Goal: Task Accomplishment & Management: Manage account settings

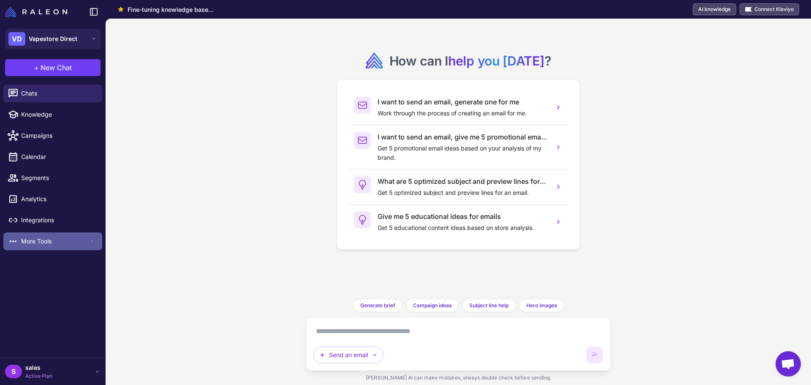
click at [33, 245] on span "More Tools" at bounding box center [55, 241] width 68 height 9
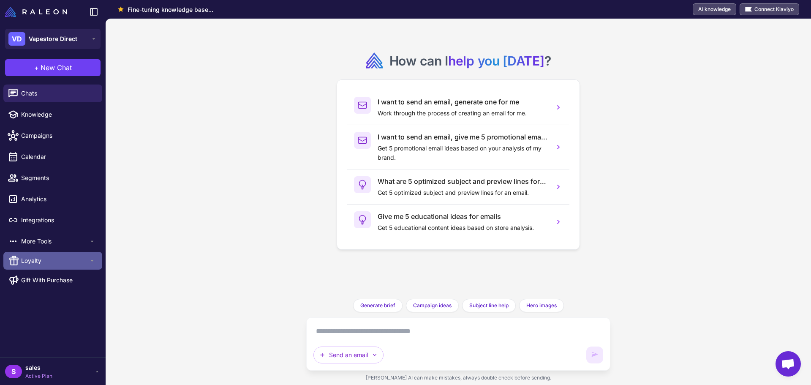
click at [31, 261] on span "Loyalty" at bounding box center [55, 260] width 68 height 9
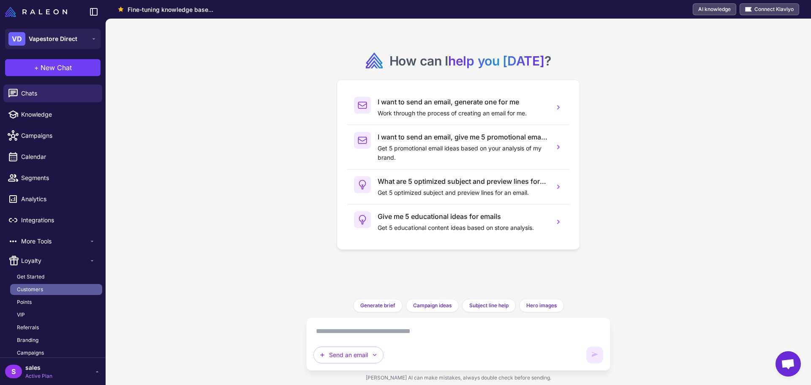
click at [35, 287] on span "Customers" at bounding box center [30, 290] width 26 height 8
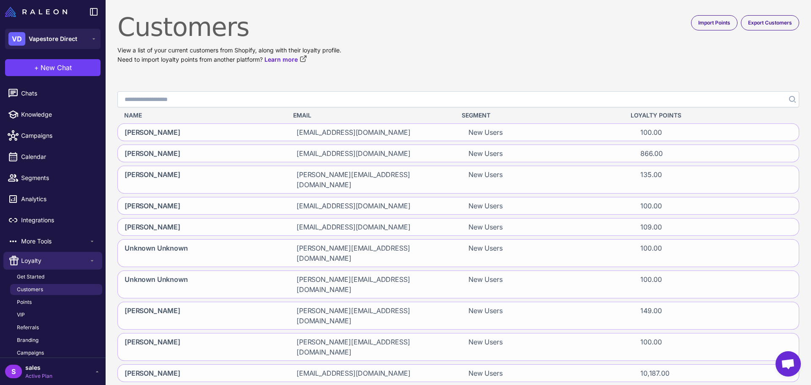
click at [160, 95] on input "Search" at bounding box center [458, 99] width 682 height 16
type input "****"
click at [790, 100] on icon "Search" at bounding box center [793, 99] width 6 height 6
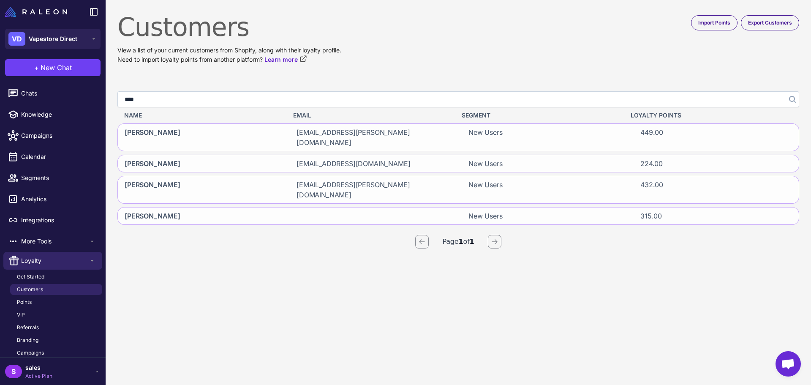
drag, startPoint x: 158, startPoint y: 97, endPoint x: 110, endPoint y: 93, distance: 48.4
click at [110, 93] on content "Customers View a list of your current customers from Shopify, along with their …" at bounding box center [459, 192] width 706 height 385
type input "**********"
click at [792, 95] on button "Search" at bounding box center [791, 99] width 15 height 16
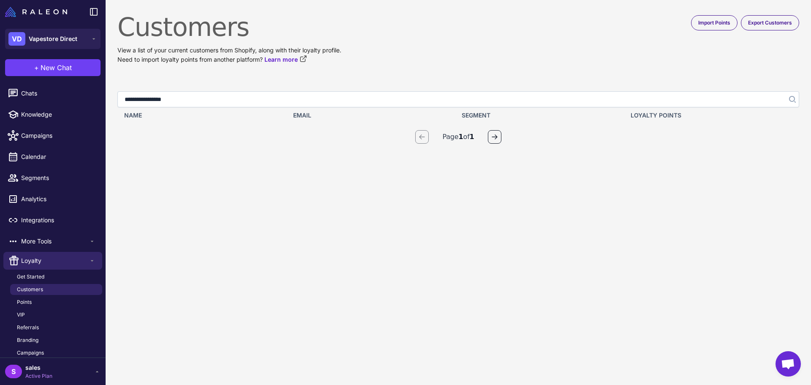
drag, startPoint x: 169, startPoint y: 98, endPoint x: 194, endPoint y: 102, distance: 25.6
click at [194, 102] on input "**********" at bounding box center [458, 99] width 682 height 16
type input "**********"
click at [793, 98] on icon "Search" at bounding box center [793, 99] width 7 height 7
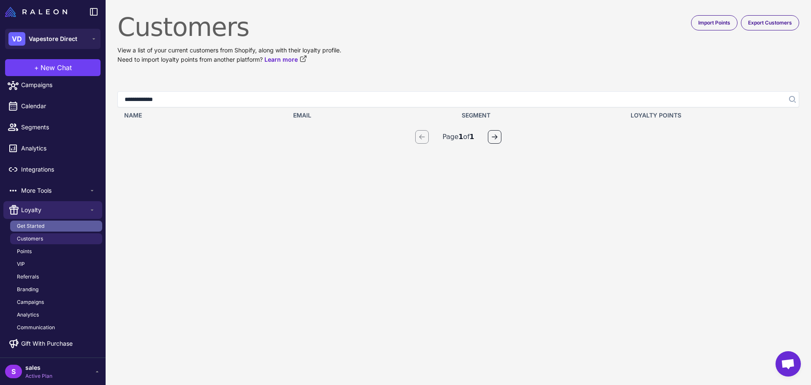
click at [34, 227] on span "Get Started" at bounding box center [30, 226] width 27 height 8
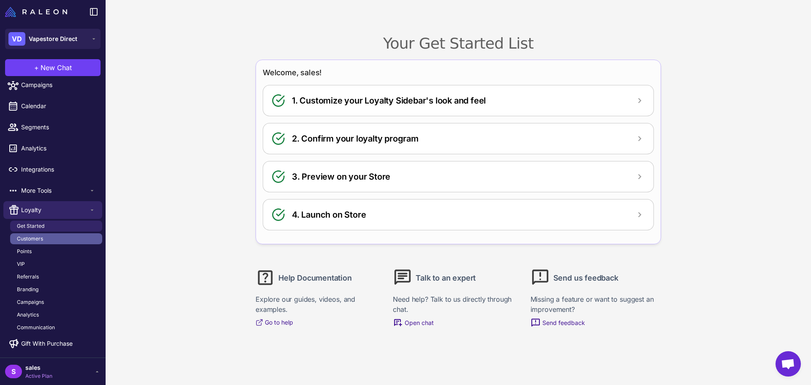
click at [37, 240] on span "Customers" at bounding box center [30, 239] width 26 height 8
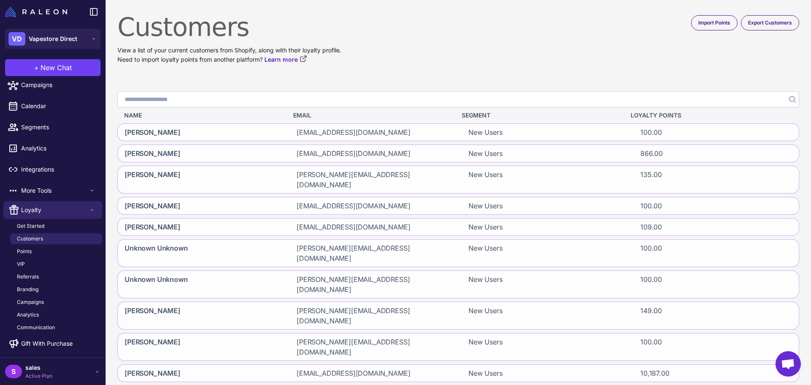
click at [149, 104] on input "Search" at bounding box center [458, 99] width 682 height 16
drag, startPoint x: 144, startPoint y: 98, endPoint x: 113, endPoint y: 96, distance: 31.0
click at [113, 96] on content "Customers View a list of your current customers from Shopify, along with their …" at bounding box center [459, 192] width 706 height 385
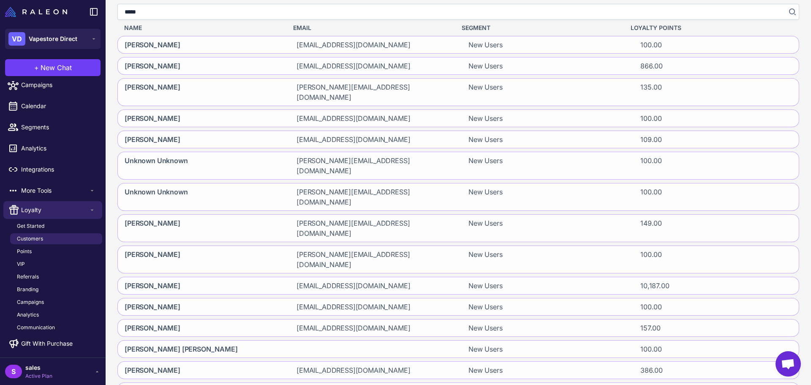
type input "****"
click at [791, 9] on button "Search" at bounding box center [791, 12] width 15 height 16
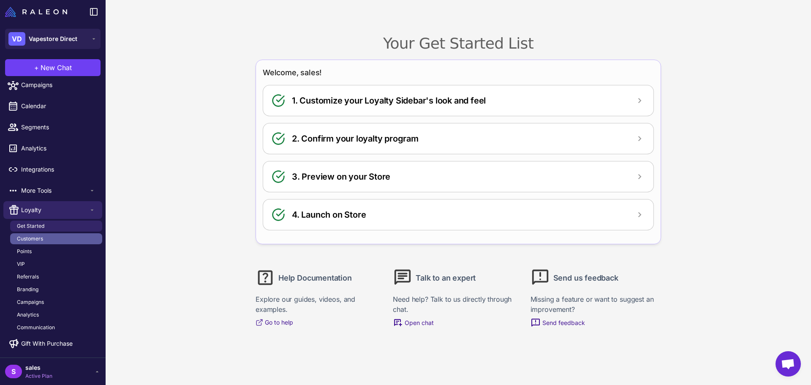
click at [43, 235] on span "Customers" at bounding box center [30, 239] width 26 height 8
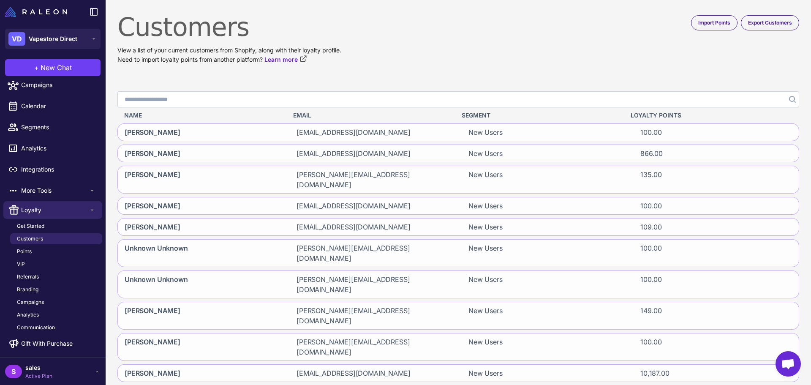
click at [200, 100] on input "Search" at bounding box center [458, 99] width 682 height 16
type input "**********"
click at [790, 99] on icon "Search" at bounding box center [793, 99] width 7 height 7
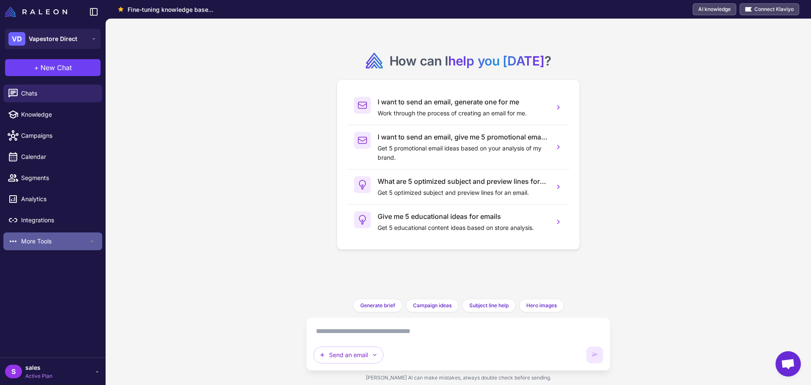
click at [41, 235] on div "More Tools" at bounding box center [52, 241] width 99 height 18
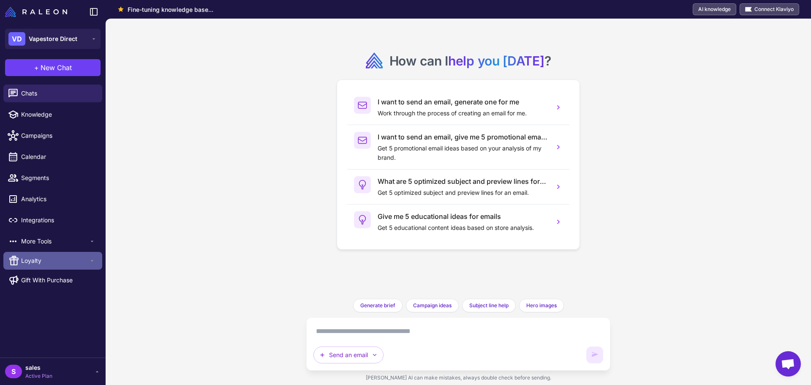
click at [43, 260] on span "Loyalty" at bounding box center [55, 260] width 68 height 9
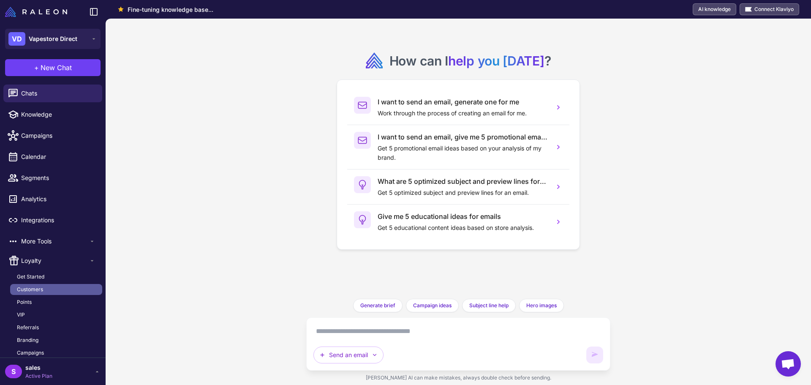
click at [35, 292] on span "Customers" at bounding box center [30, 290] width 26 height 8
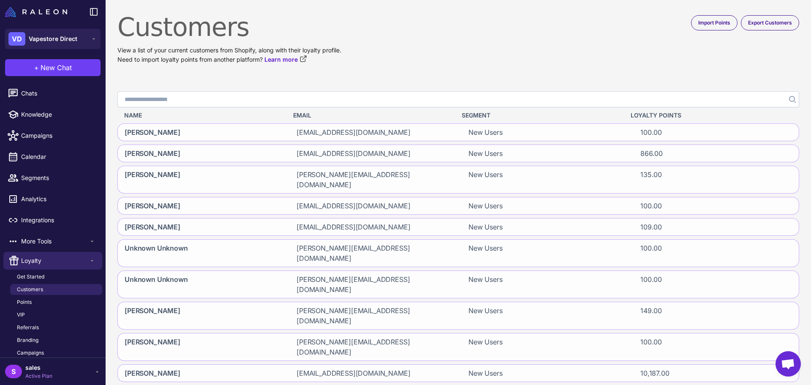
click at [211, 102] on input "Search" at bounding box center [458, 99] width 682 height 16
type input "****"
click button "Search" at bounding box center [791, 99] width 15 height 16
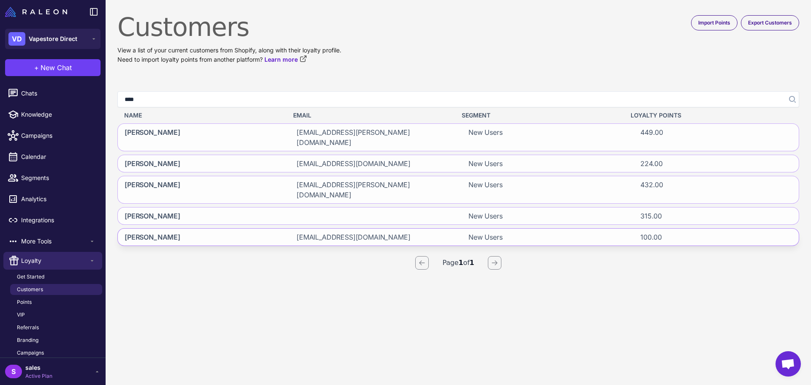
click at [184, 229] on div "[PERSON_NAME]" at bounding box center [200, 237] width 165 height 17
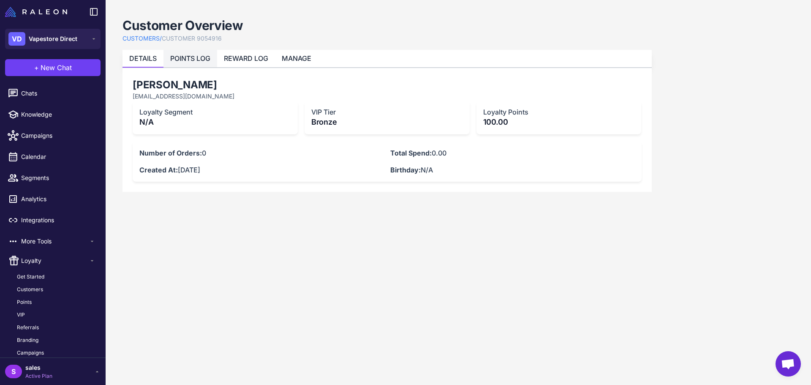
click at [202, 61] on link "POINTS LOG" at bounding box center [190, 58] width 40 height 8
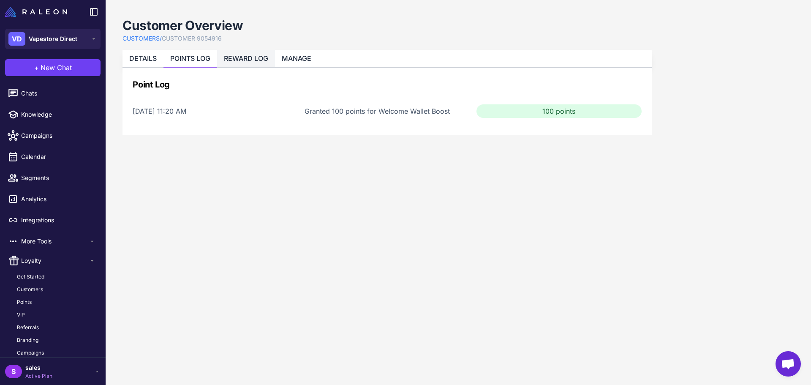
click at [246, 56] on link "REWARD LOG" at bounding box center [246, 58] width 44 height 8
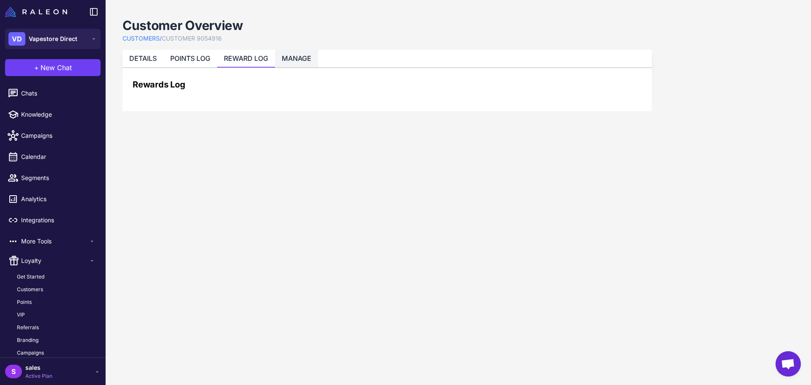
click at [300, 56] on link "MANAGE" at bounding box center [297, 58] width 30 height 8
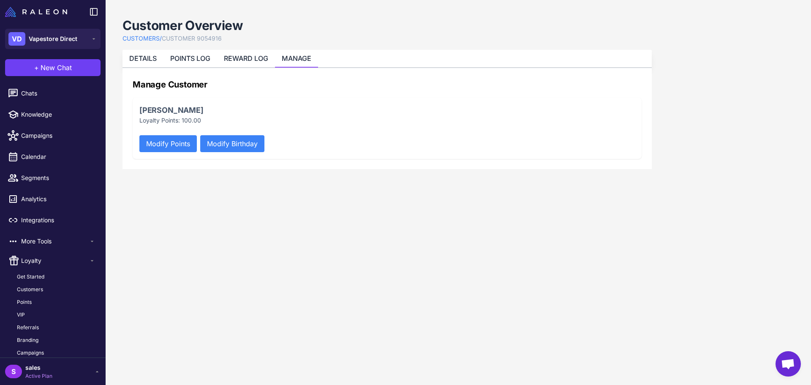
click at [191, 143] on button "Modify Points" at bounding box center [167, 143] width 57 height 17
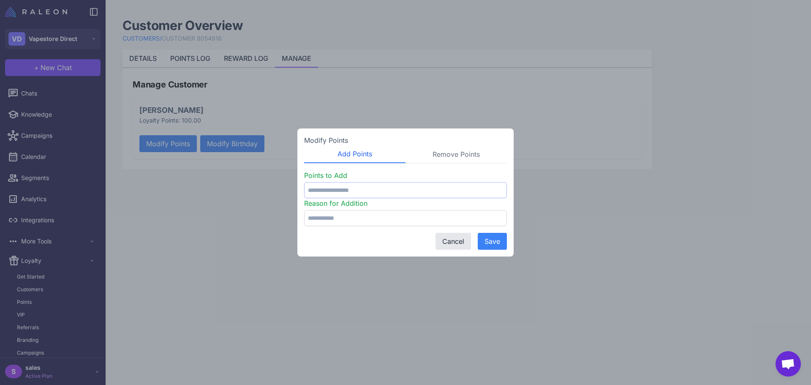
click at [365, 191] on input "number" at bounding box center [405, 190] width 203 height 16
type input "***"
click at [491, 238] on button "Save" at bounding box center [492, 241] width 29 height 17
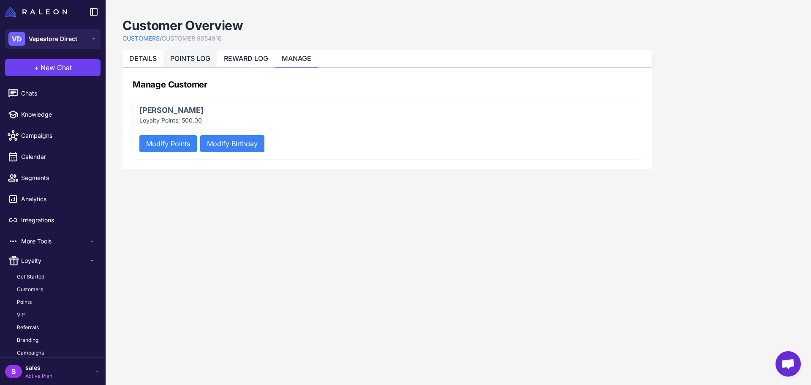
click at [191, 60] on link "POINTS LOG" at bounding box center [190, 58] width 40 height 8
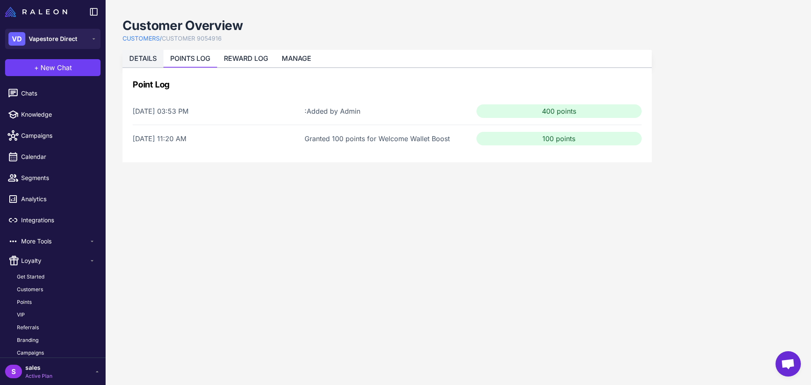
click at [149, 63] on li "DETAILS" at bounding box center [143, 58] width 41 height 17
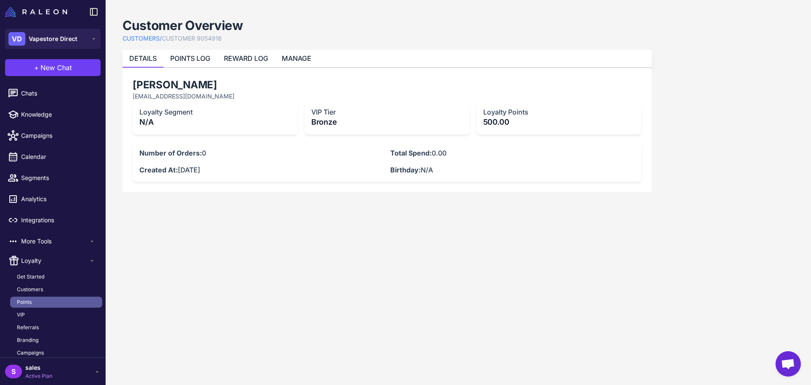
click at [38, 306] on link "Points" at bounding box center [56, 302] width 92 height 11
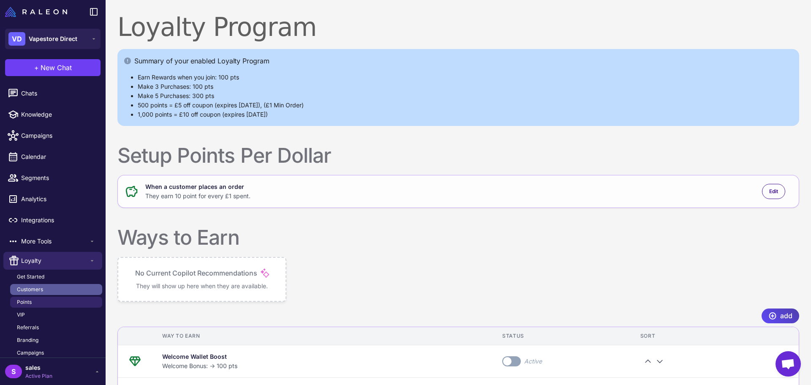
click at [38, 289] on span "Customers" at bounding box center [30, 290] width 26 height 8
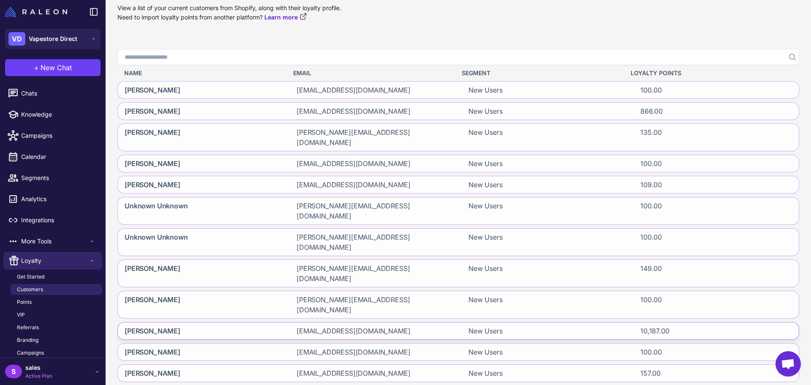
scroll to position [56, 0]
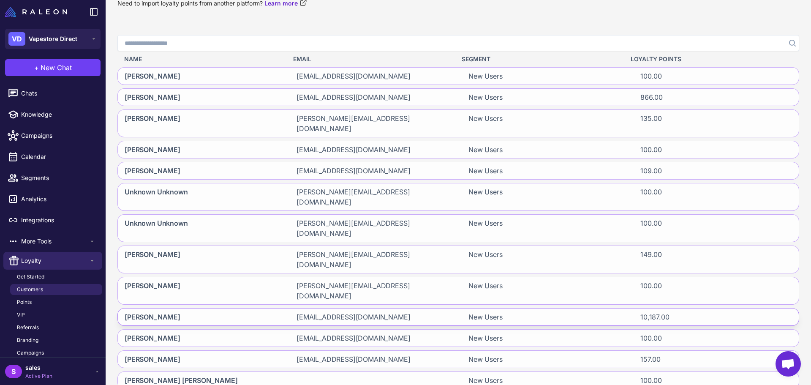
click at [220, 309] on div "[PERSON_NAME]" at bounding box center [200, 317] width 165 height 17
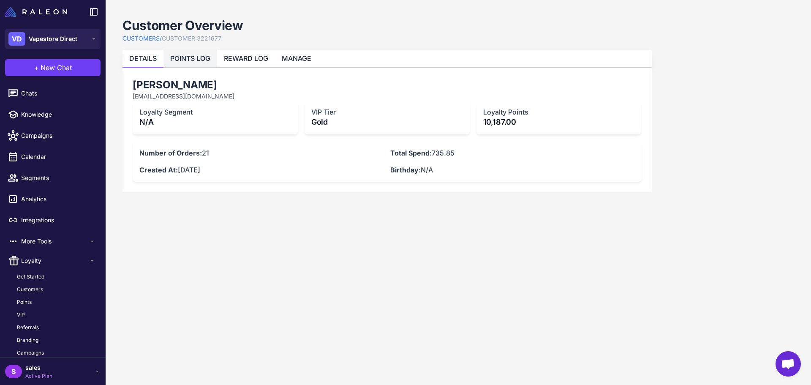
click at [190, 60] on link "POINTS LOG" at bounding box center [190, 58] width 40 height 8
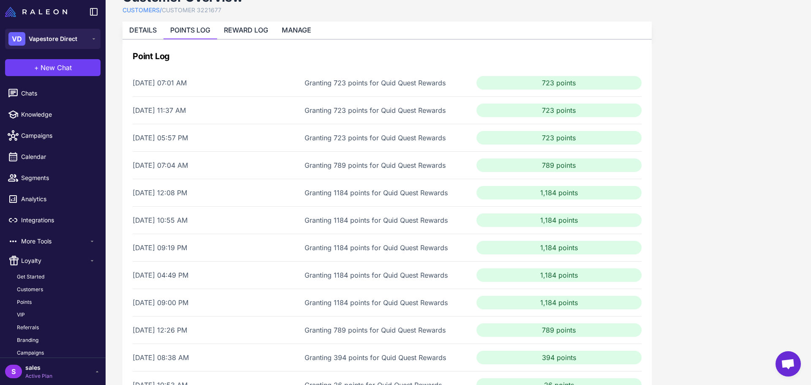
scroll to position [96, 0]
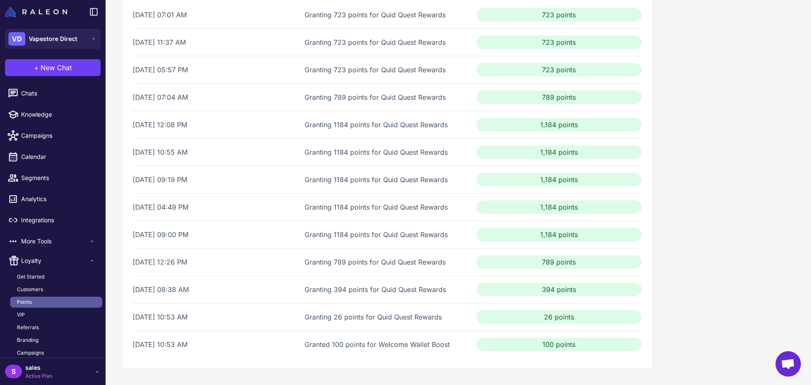
click at [27, 304] on span "Points" at bounding box center [24, 302] width 15 height 8
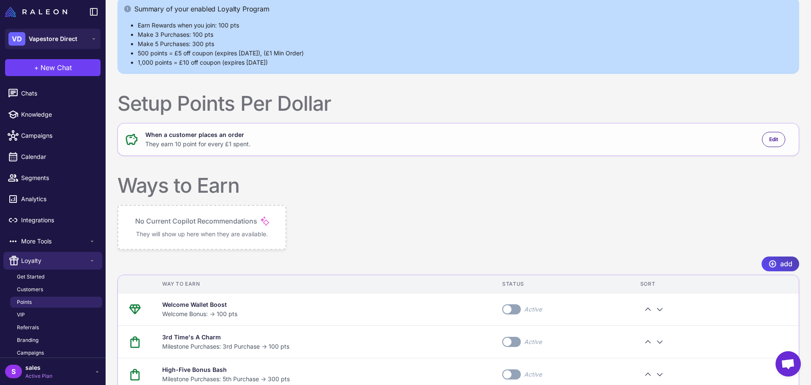
scroll to position [164, 0]
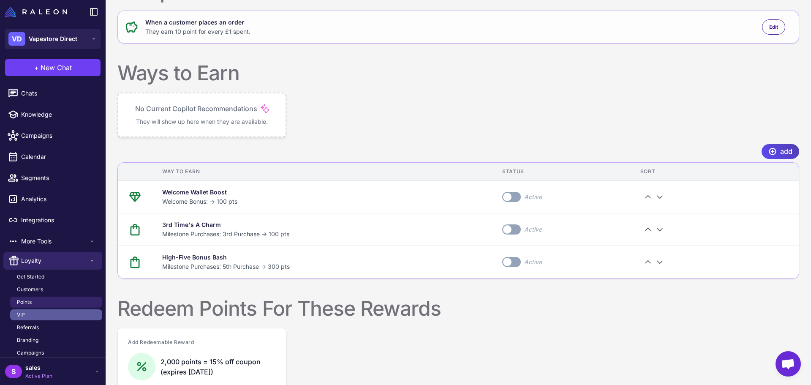
click at [24, 313] on span "VIP" at bounding box center [21, 315] width 8 height 8
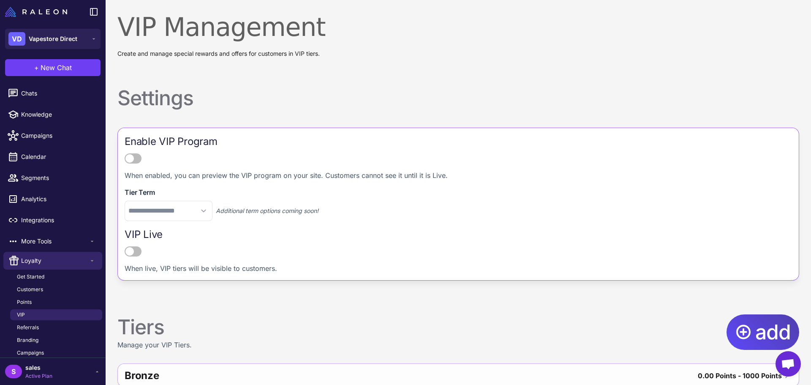
scroll to position [75, 0]
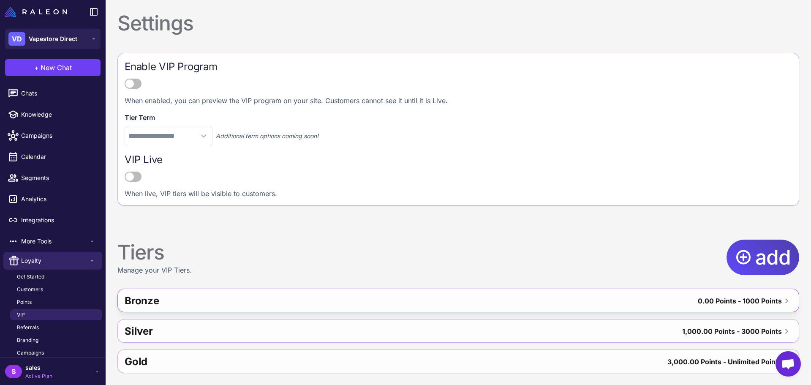
click at [430, 302] on div "Bronze 0.00 Points - 1000 Points" at bounding box center [458, 301] width 681 height 24
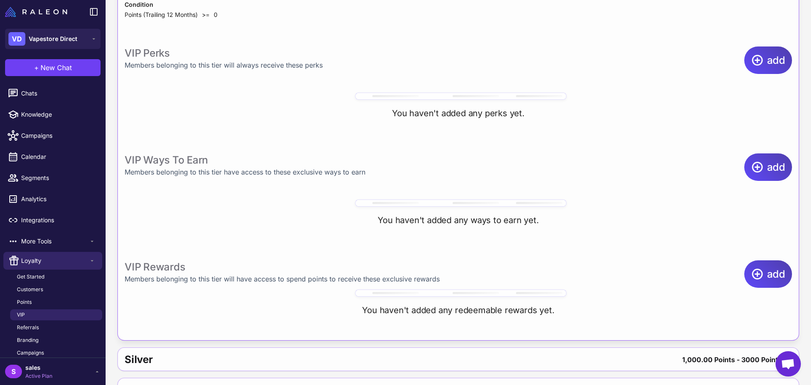
scroll to position [444, 0]
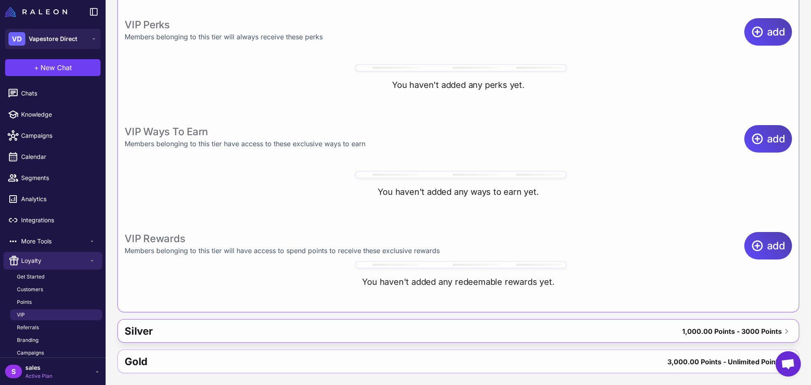
click at [547, 333] on div "Silver 1,000.00 Points - 3000 Points" at bounding box center [458, 332] width 681 height 24
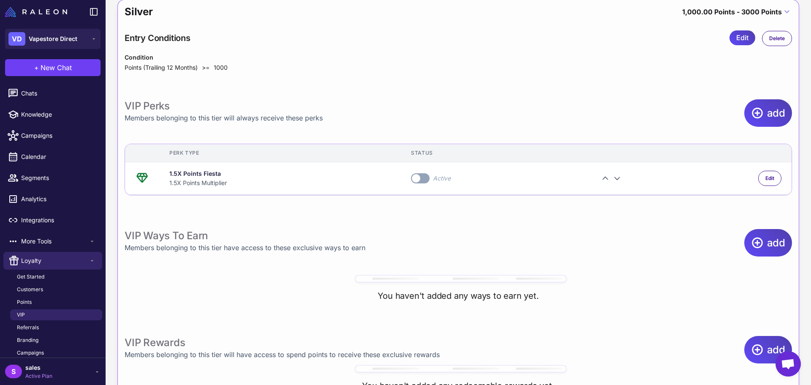
scroll to position [468, 0]
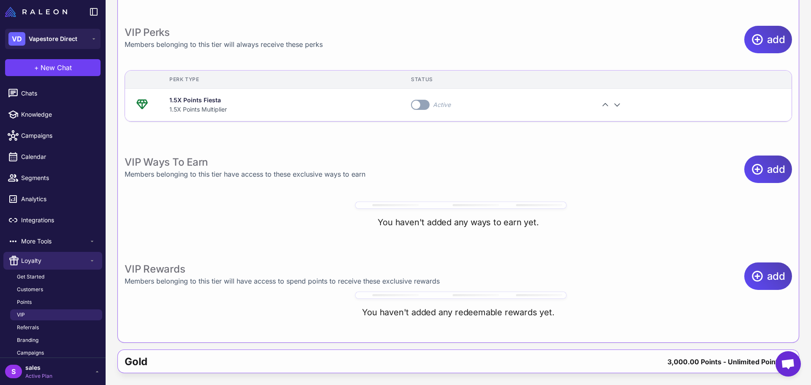
click at [283, 362] on div "Gold" at bounding box center [266, 362] width 283 height 20
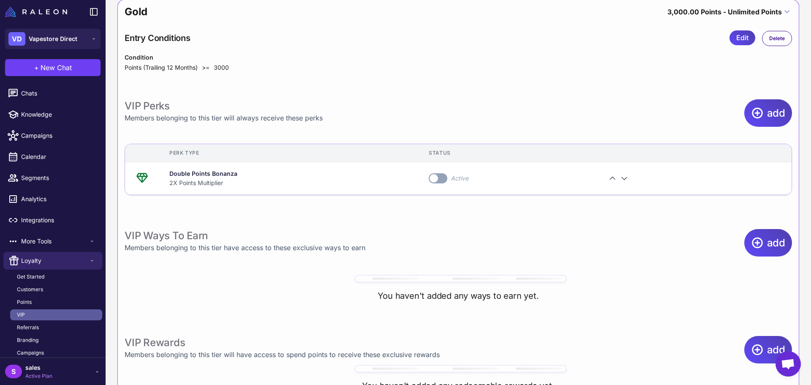
click at [25, 316] on span "VIP" at bounding box center [21, 315] width 8 height 8
click at [40, 300] on link "Points" at bounding box center [56, 302] width 92 height 11
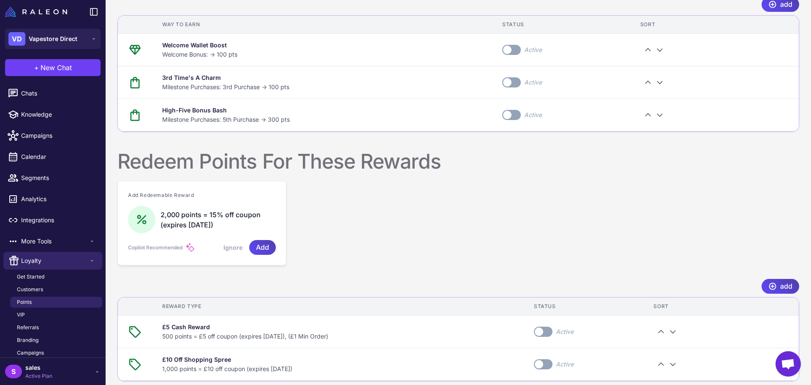
scroll to position [320, 0]
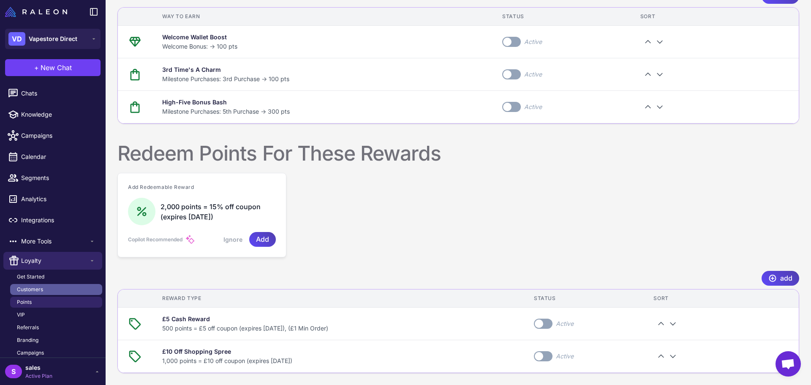
click at [42, 289] on span "Customers" at bounding box center [30, 290] width 26 height 8
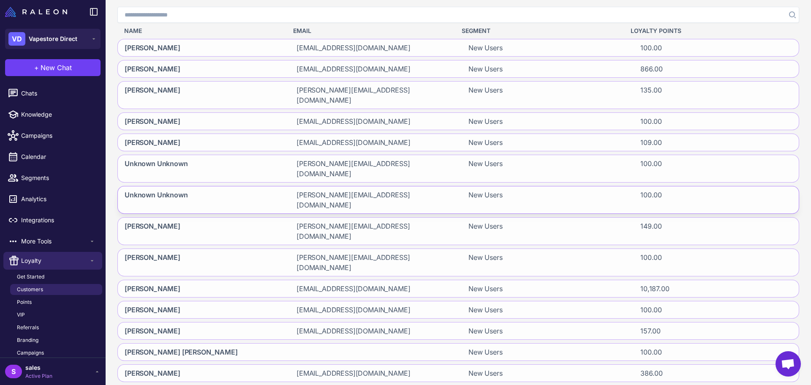
scroll to position [87, 0]
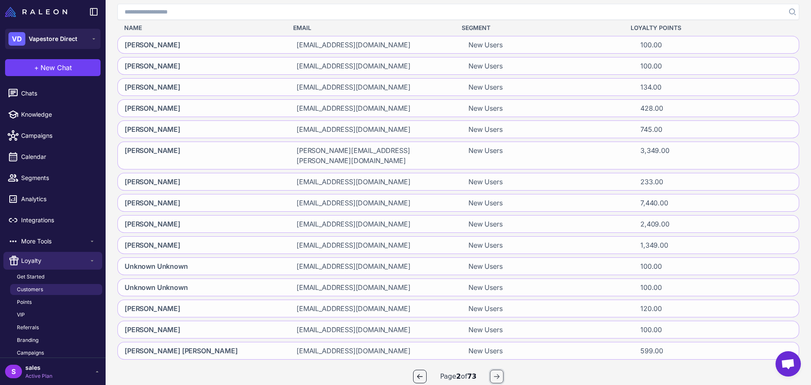
click at [494, 373] on icon "button" at bounding box center [497, 376] width 7 height 7
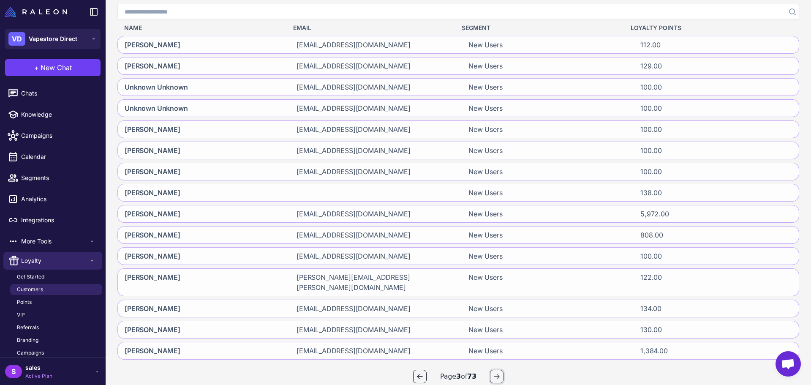
click at [490, 370] on button "button" at bounding box center [497, 377] width 14 height 14
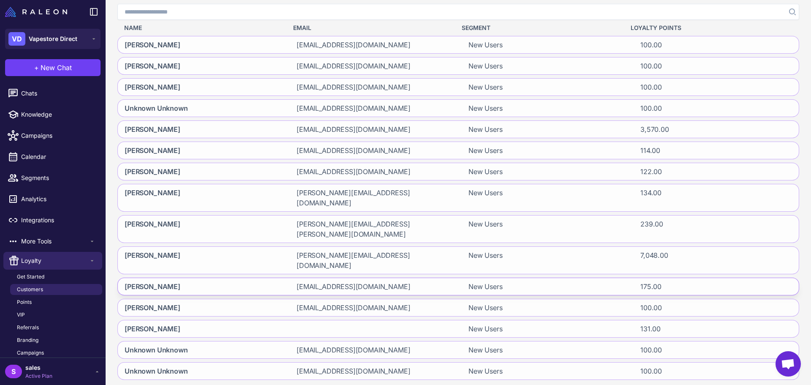
scroll to position [0, 0]
